Goal: Ask a question

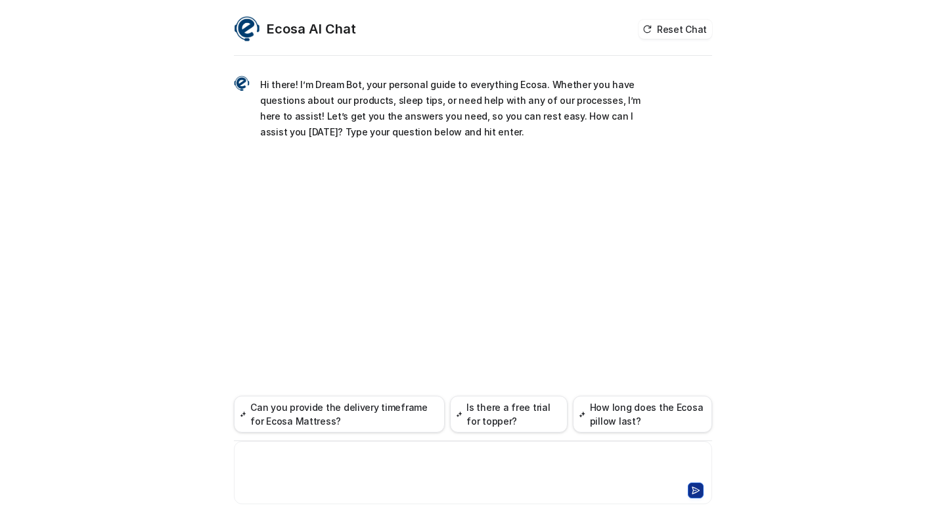
click at [403, 478] on div at bounding box center [473, 464] width 472 height 30
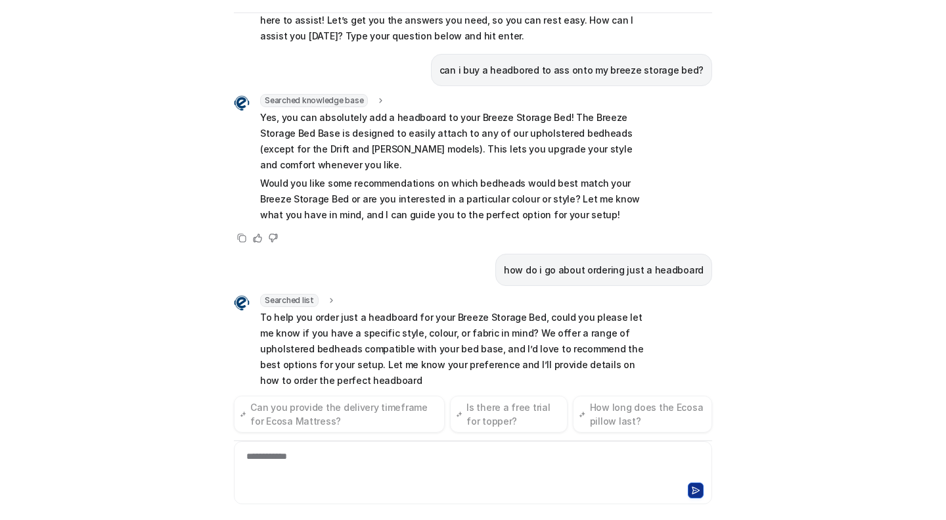
scroll to position [69, 0]
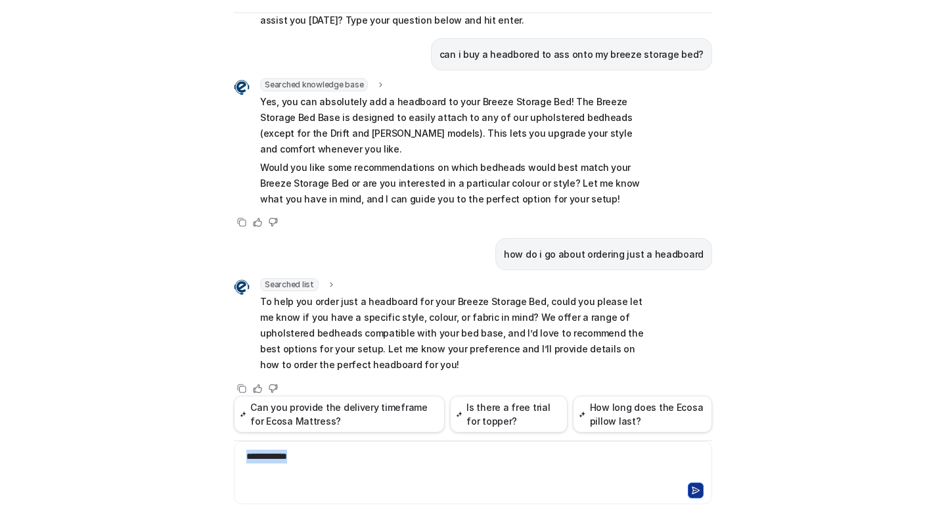
drag, startPoint x: 432, startPoint y: 470, endPoint x: 139, endPoint y: 450, distance: 294.3
click at [139, 450] on div "Ecosa AI Chat Reset Chat Hi there! I’m Dream Bot, your personal guide to everyt…" at bounding box center [473, 260] width 946 height 520
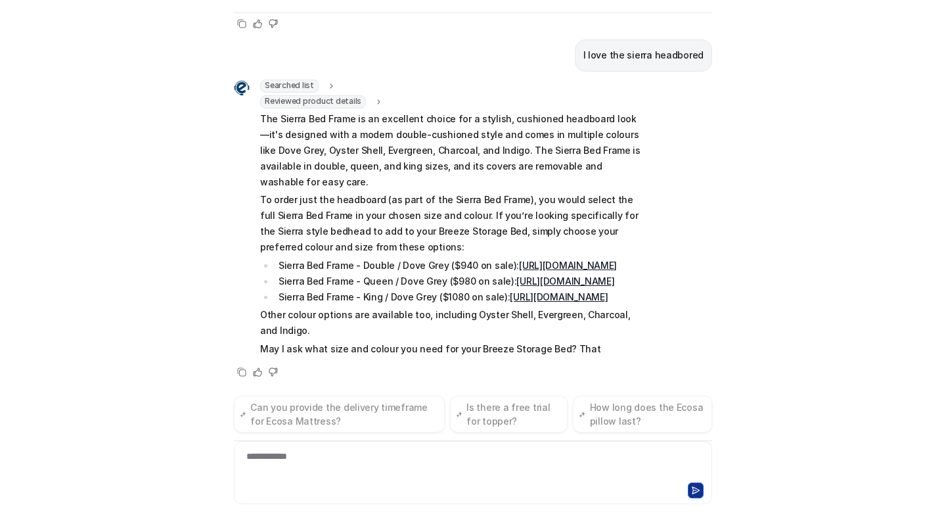
scroll to position [465, 0]
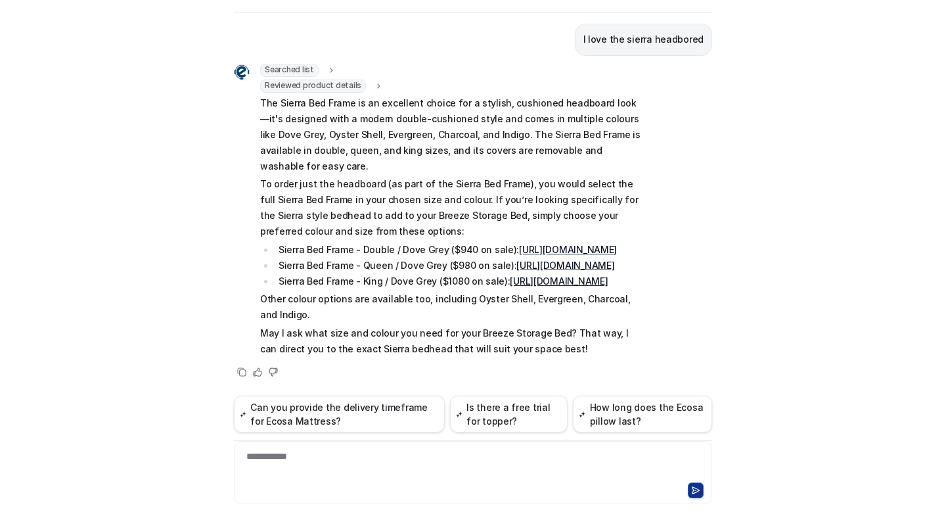
click at [516, 259] on link "[URL][DOMAIN_NAME]" at bounding box center [565, 264] width 98 height 11
click at [276, 458] on div at bounding box center [473, 464] width 472 height 30
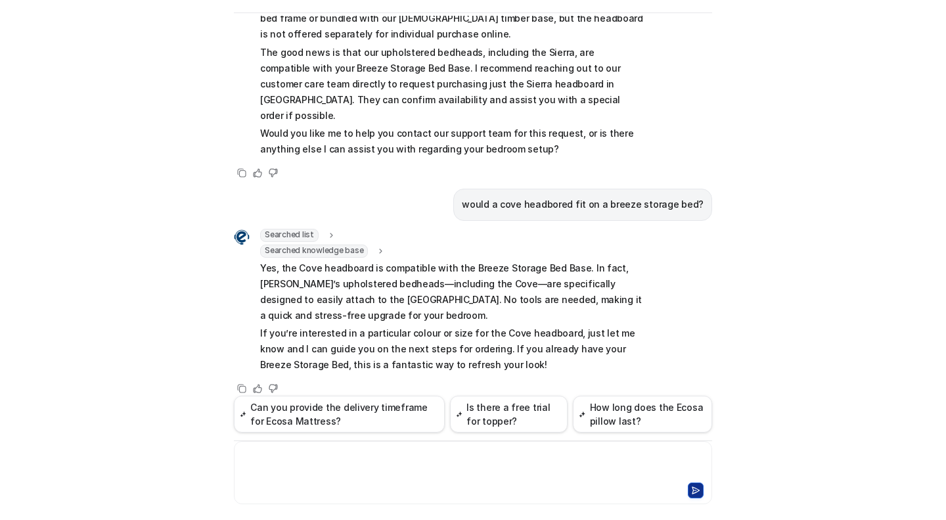
scroll to position [0, 0]
